Goal: Task Accomplishment & Management: Complete application form

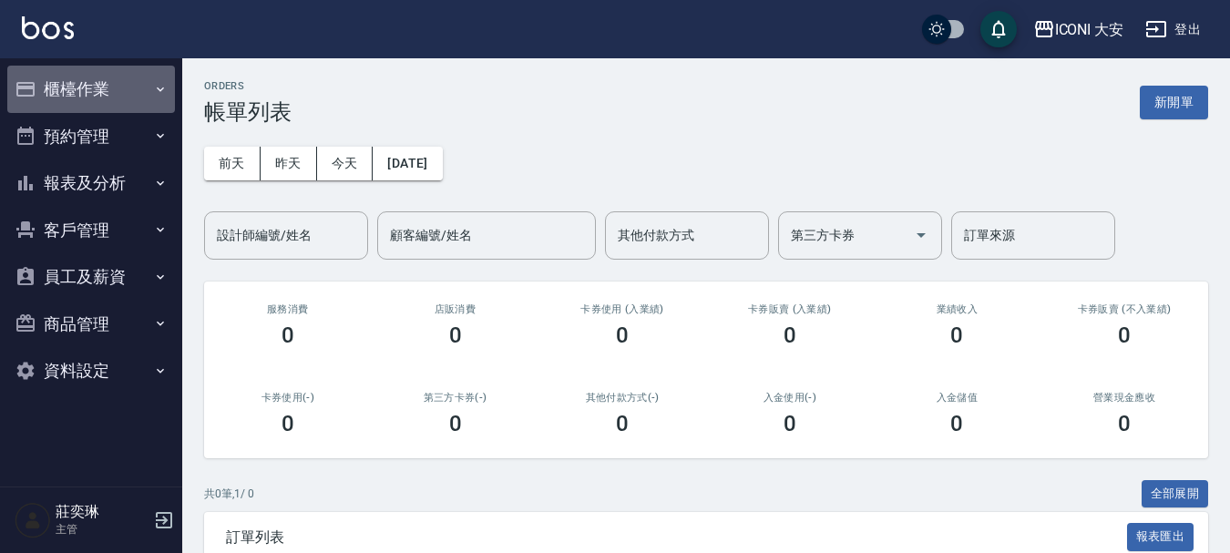
click at [73, 75] on button "櫃檯作業" at bounding box center [91, 89] width 168 height 47
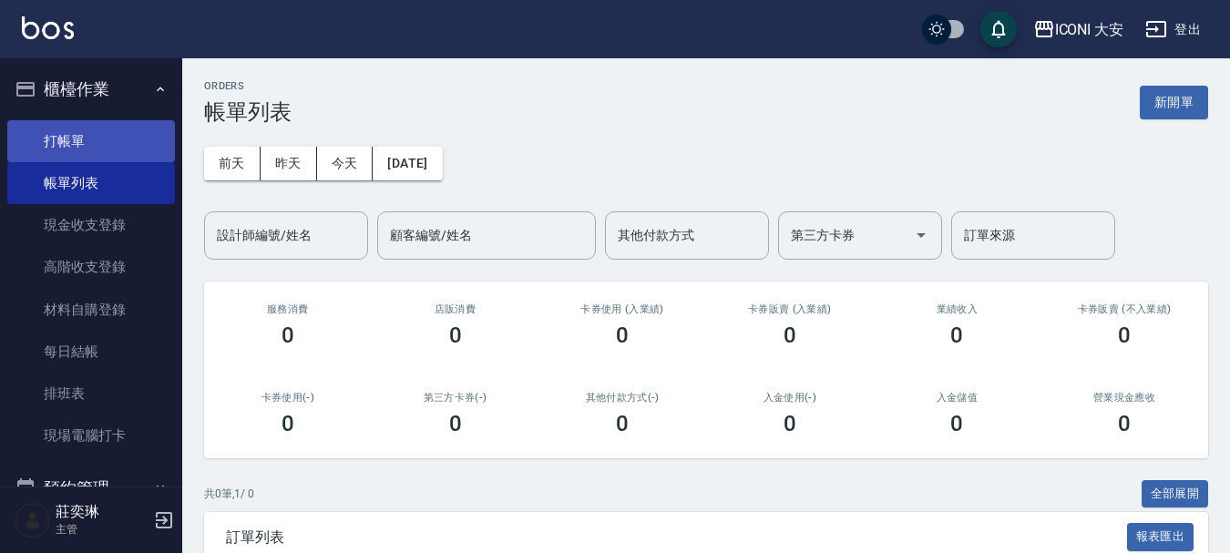
click at [77, 137] on link "打帳單" at bounding box center [91, 141] width 168 height 42
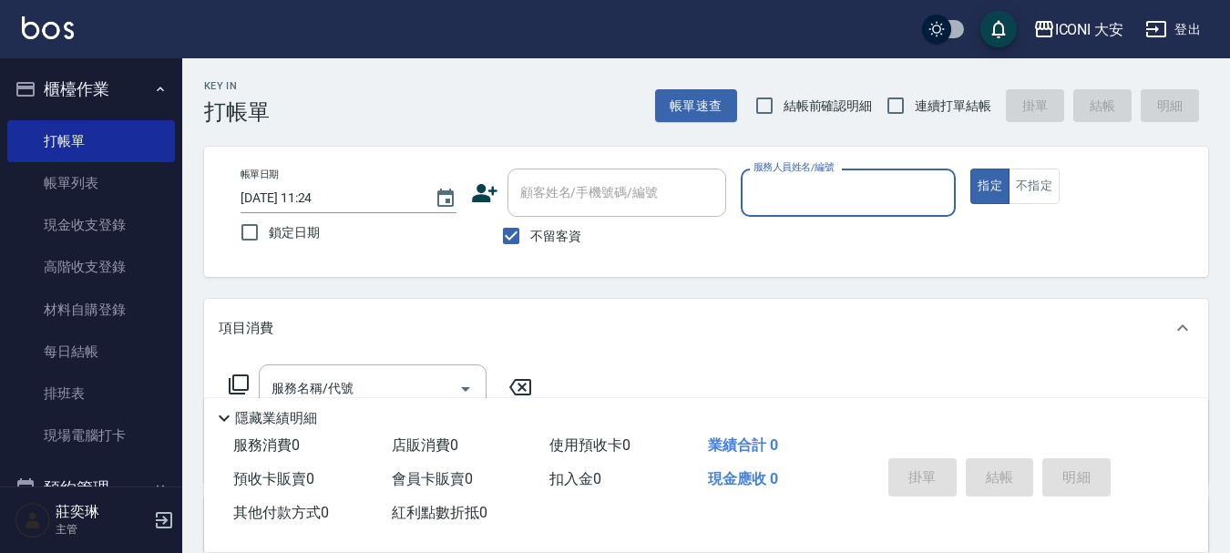
click at [793, 174] on label "服務人員姓名/編號" at bounding box center [793, 167] width 80 height 14
click at [793, 177] on input "服務人員姓名/編號" at bounding box center [849, 193] width 200 height 32
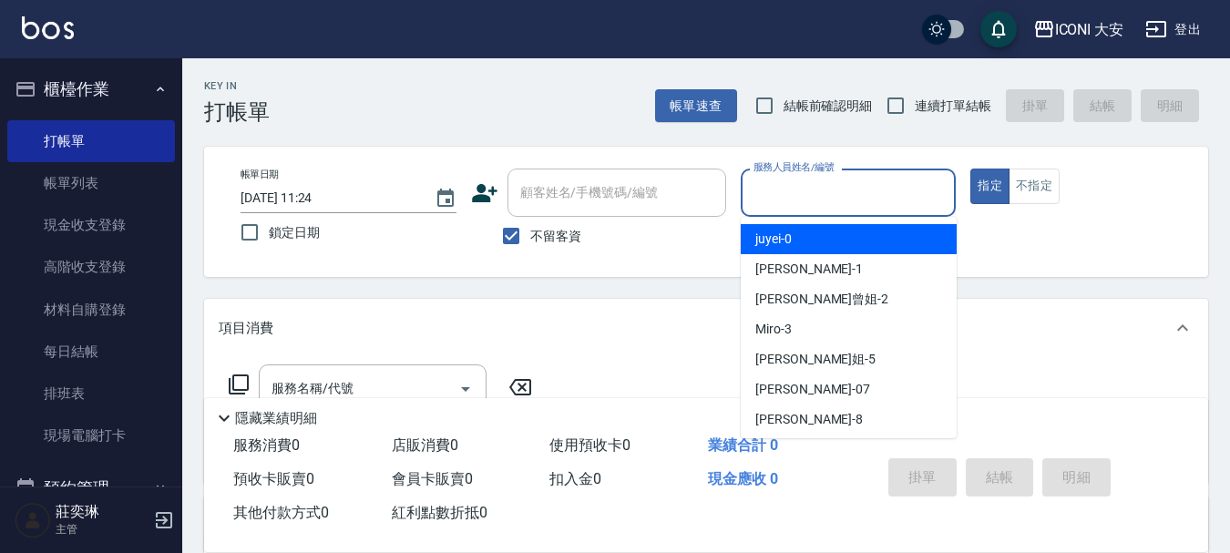
click at [803, 202] on input "服務人員姓名/編號" at bounding box center [849, 193] width 200 height 32
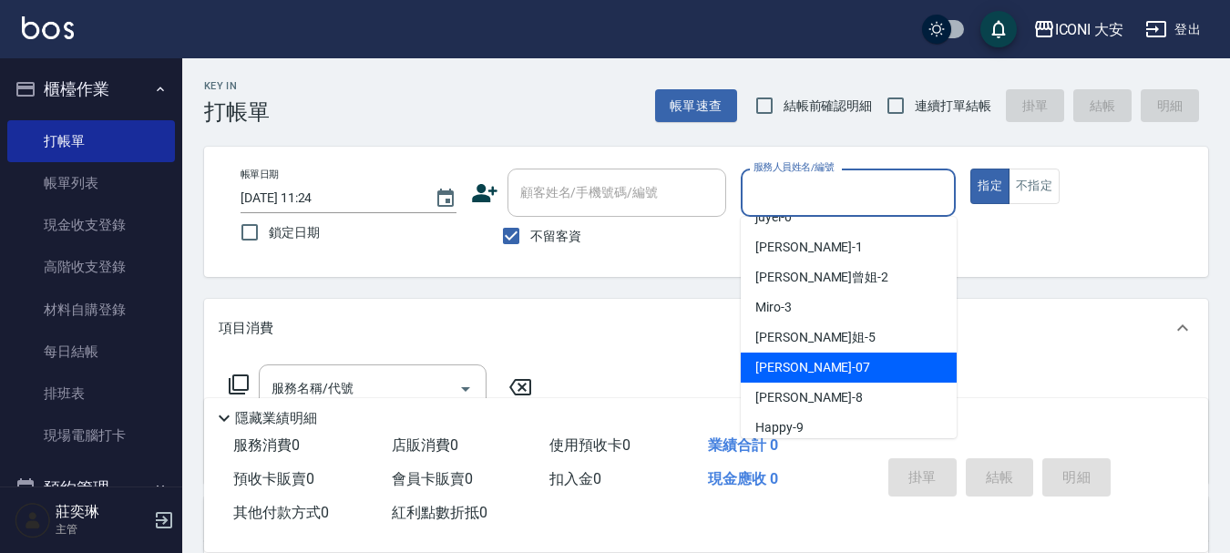
scroll to position [34, 0]
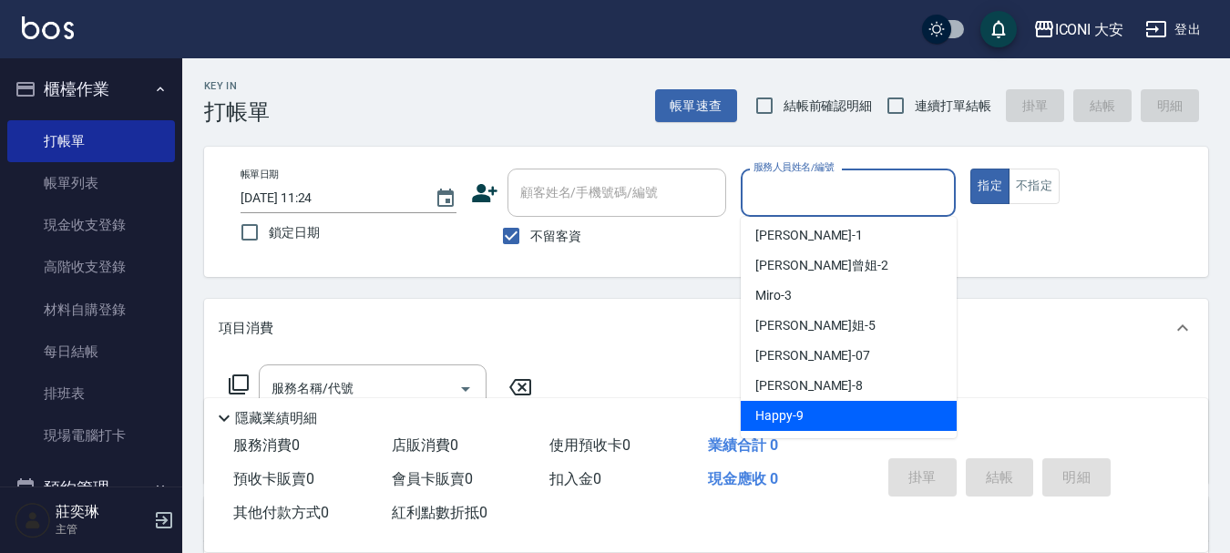
click at [795, 411] on span "Happy -9" at bounding box center [779, 415] width 48 height 19
type input "Happy-9"
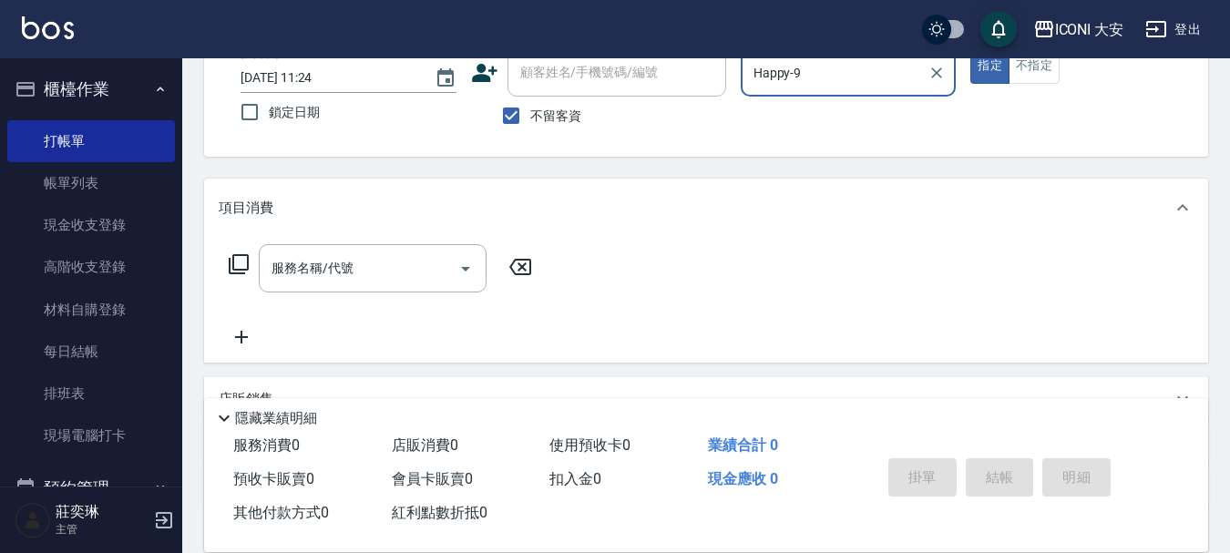
scroll to position [294, 0]
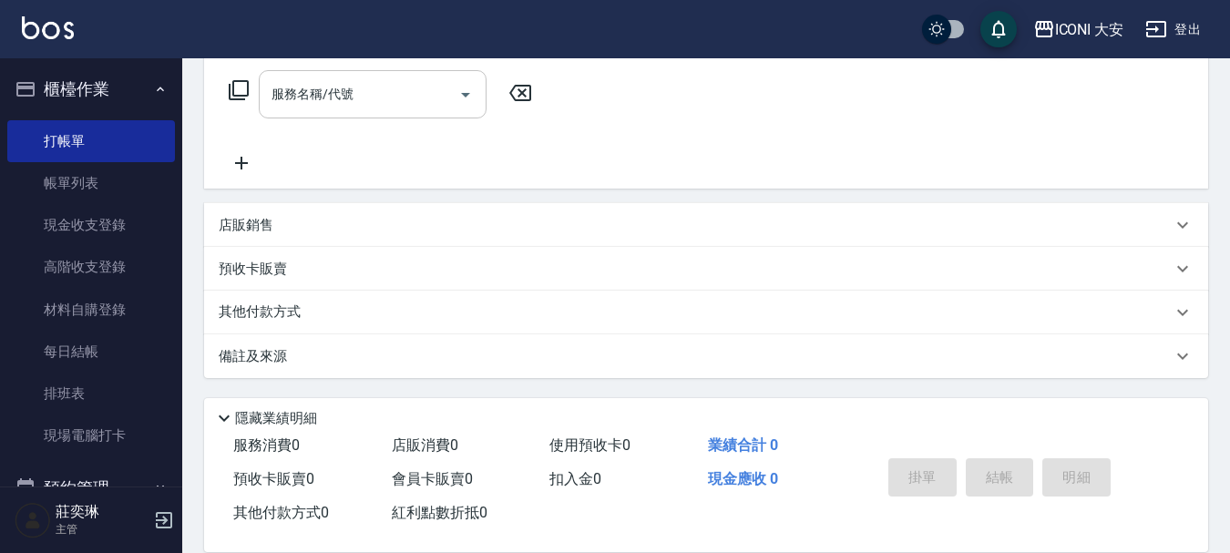
click at [302, 106] on input "服務名稱/代號" at bounding box center [359, 94] width 184 height 32
click at [275, 106] on input "服務名稱/代號" at bounding box center [359, 94] width 184 height 32
click at [322, 101] on label "服務名稱/代號" at bounding box center [312, 94] width 82 height 18
click at [322, 101] on input "服務名稱/代號" at bounding box center [359, 94] width 184 height 32
click at [350, 96] on label "服務名稱/代號" at bounding box center [312, 94] width 82 height 18
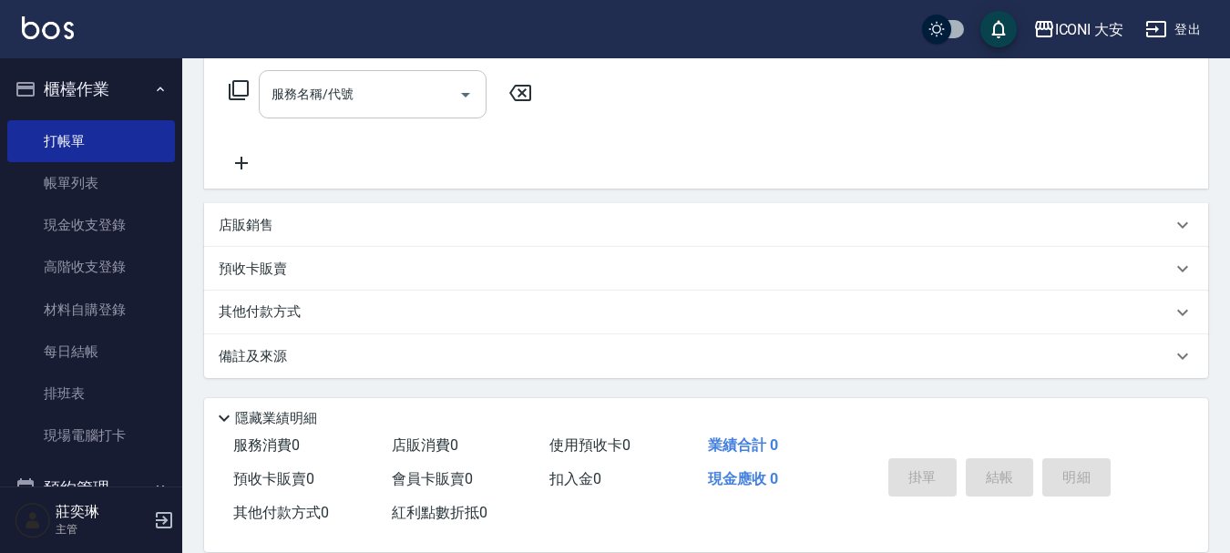
click at [350, 96] on input "服務名稱/代號" at bounding box center [359, 94] width 184 height 32
click at [380, 99] on input "服務名稱/代號" at bounding box center [359, 94] width 184 height 32
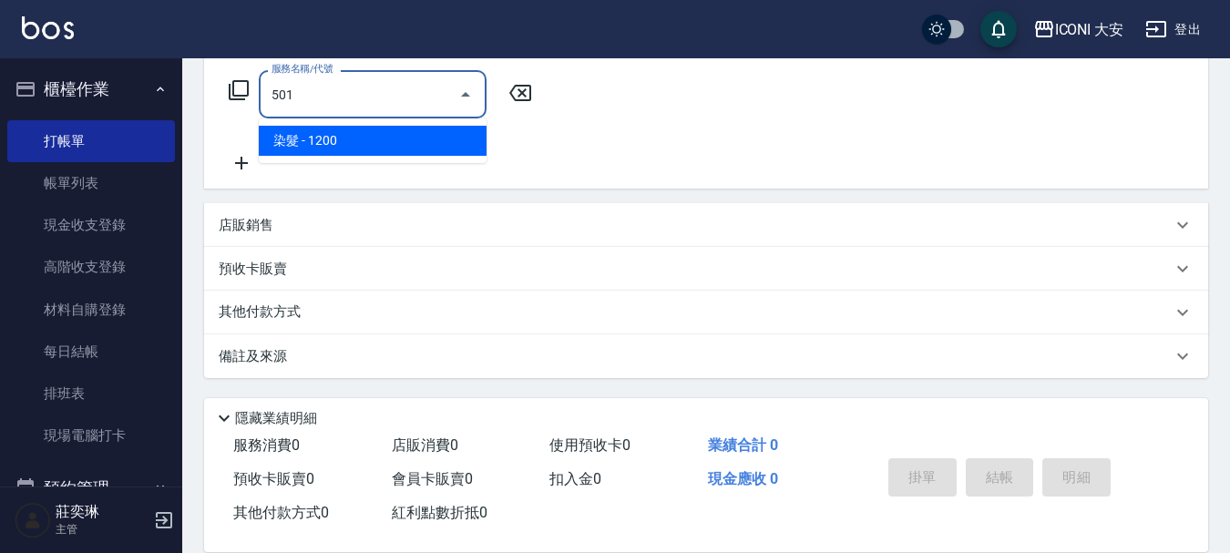
drag, startPoint x: 386, startPoint y: 136, endPoint x: 408, endPoint y: 126, distance: 24.1
click at [389, 136] on span "染髮 - 1200" at bounding box center [373, 141] width 228 height 30
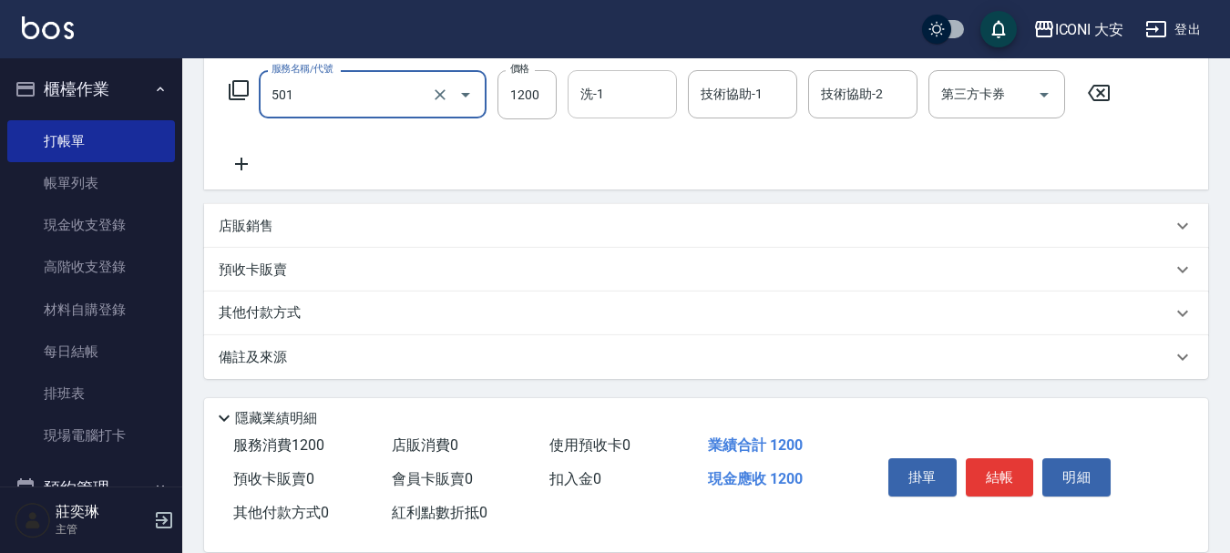
type input "染髮(501)"
click at [593, 81] on input "洗-1" at bounding box center [622, 94] width 93 height 32
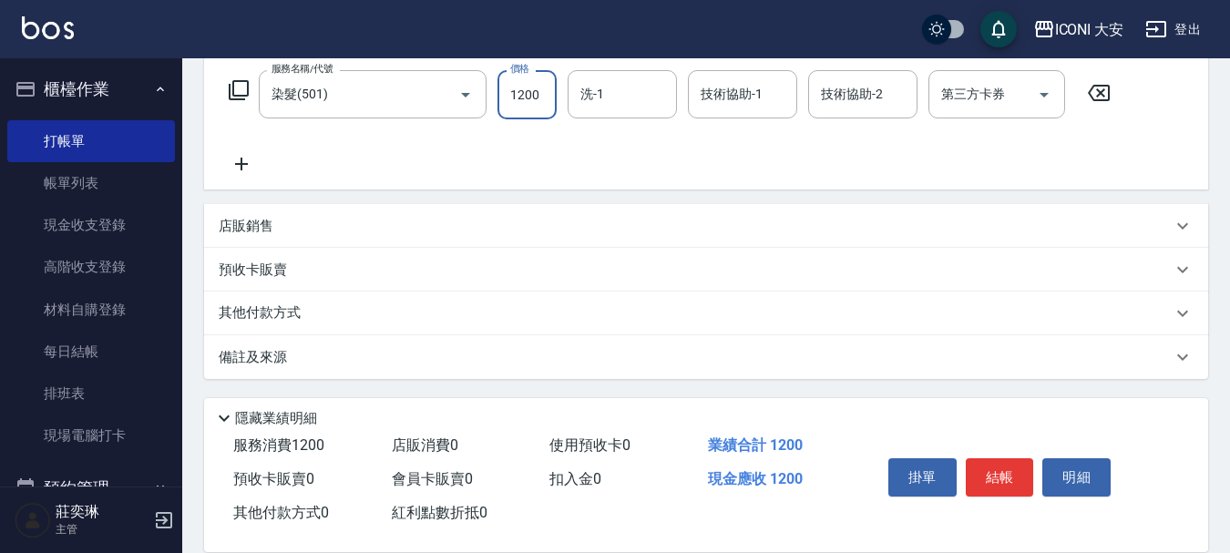
click at [542, 95] on input "1200" at bounding box center [526, 94] width 59 height 49
type input "900"
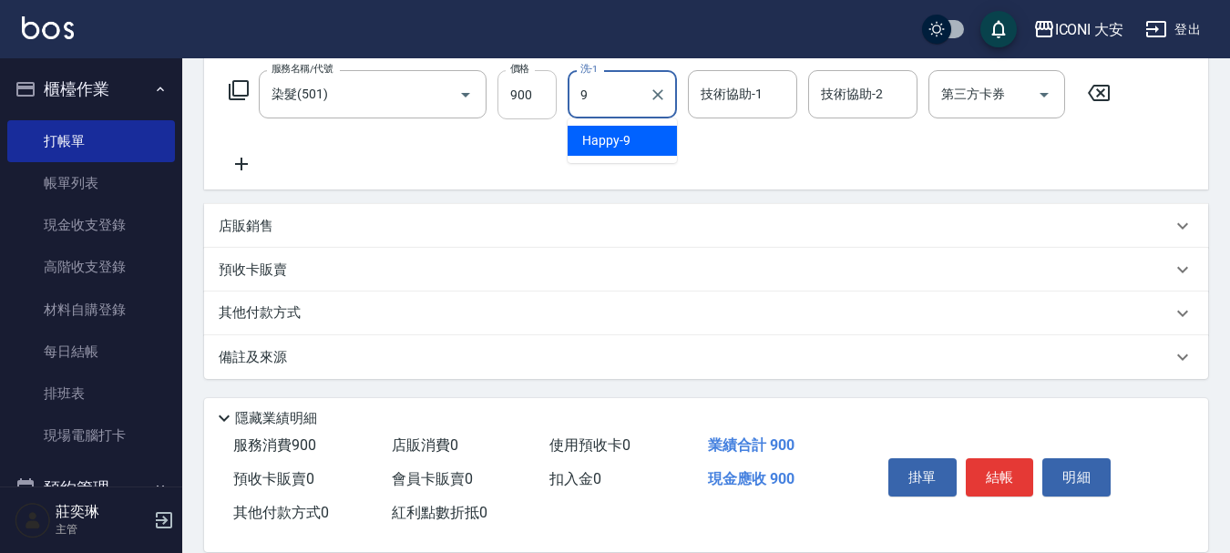
type input "Happy-9"
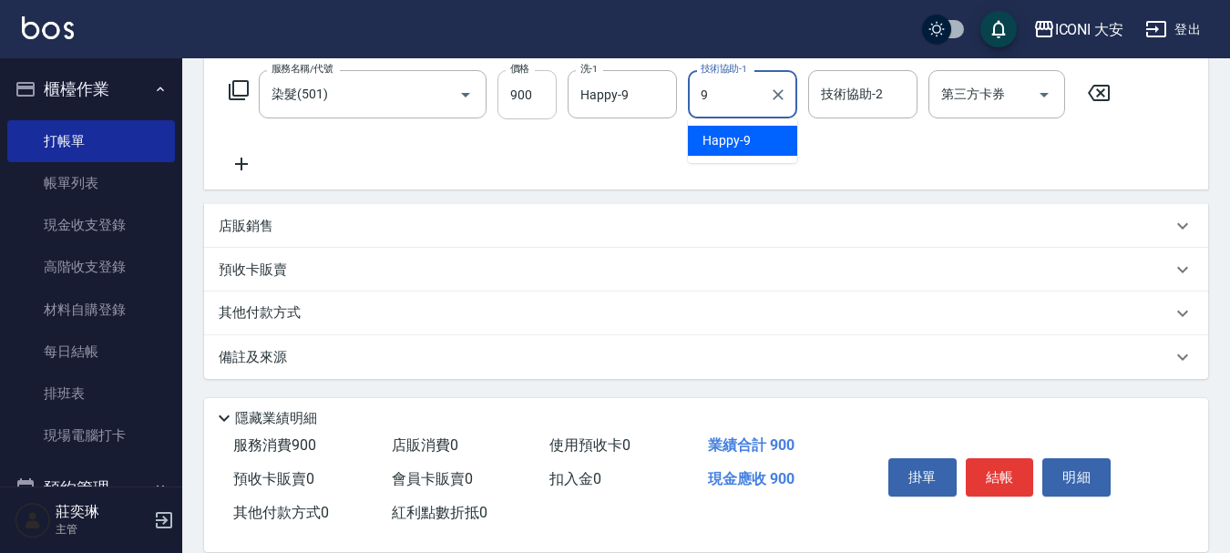
type input "Happy-9"
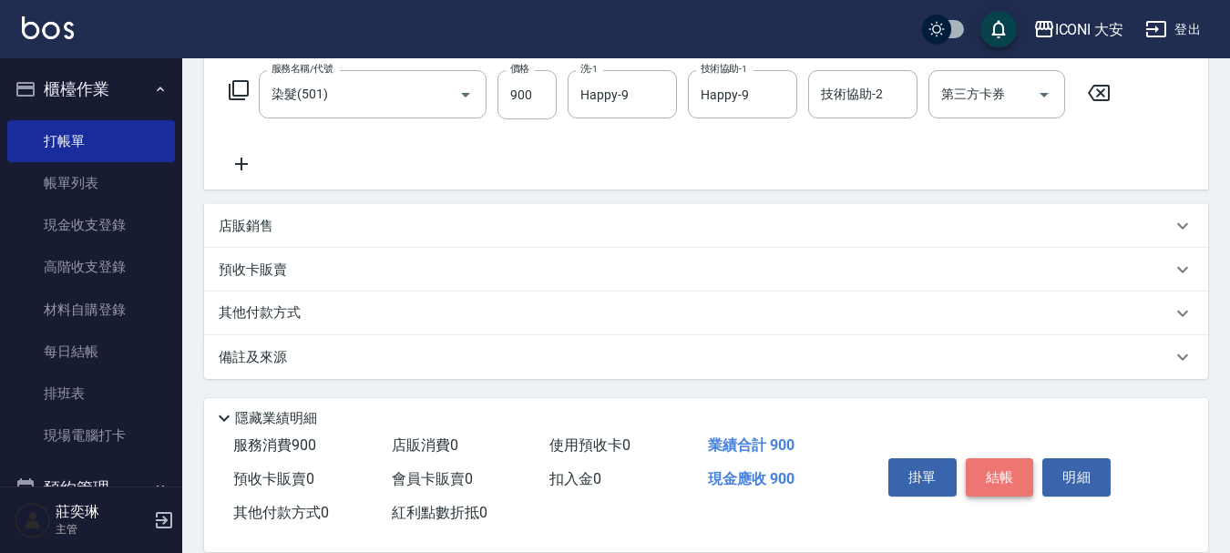
drag, startPoint x: 995, startPoint y: 458, endPoint x: 996, endPoint y: 449, distance: 9.2
click at [996, 458] on button "結帳" at bounding box center [1000, 477] width 68 height 38
